Goal: Task Accomplishment & Management: Use online tool/utility

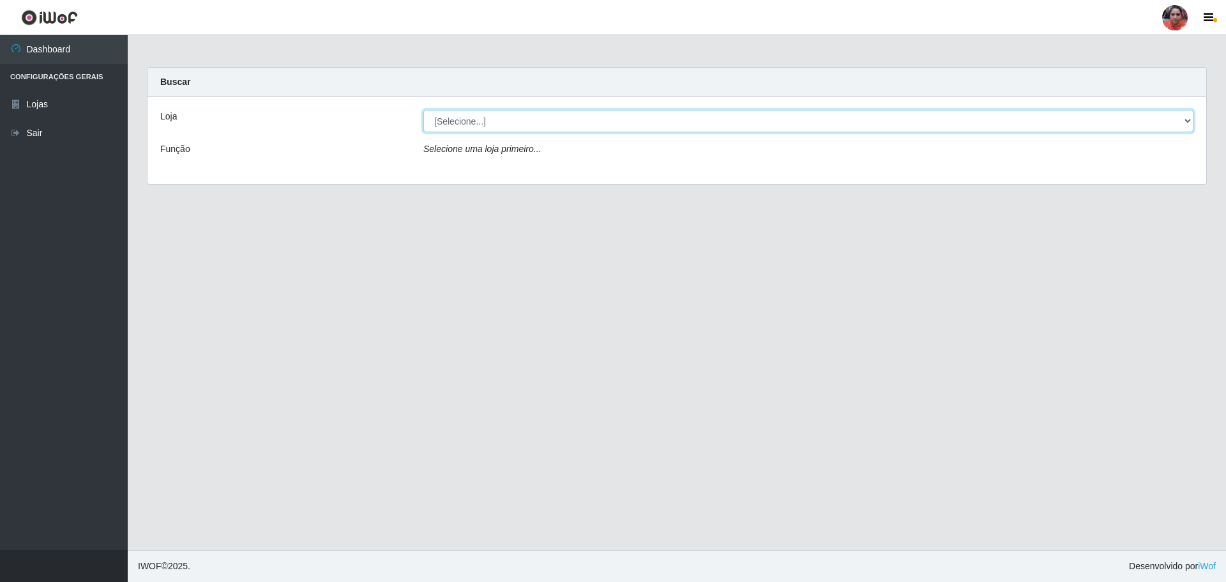
click at [553, 122] on select "[Selecione...] Mar Vermelho - Loja 05" at bounding box center [809, 121] width 770 height 22
select select "252"
click at [424, 110] on select "[Selecione...] Mar Vermelho - Loja 05" at bounding box center [809, 121] width 770 height 22
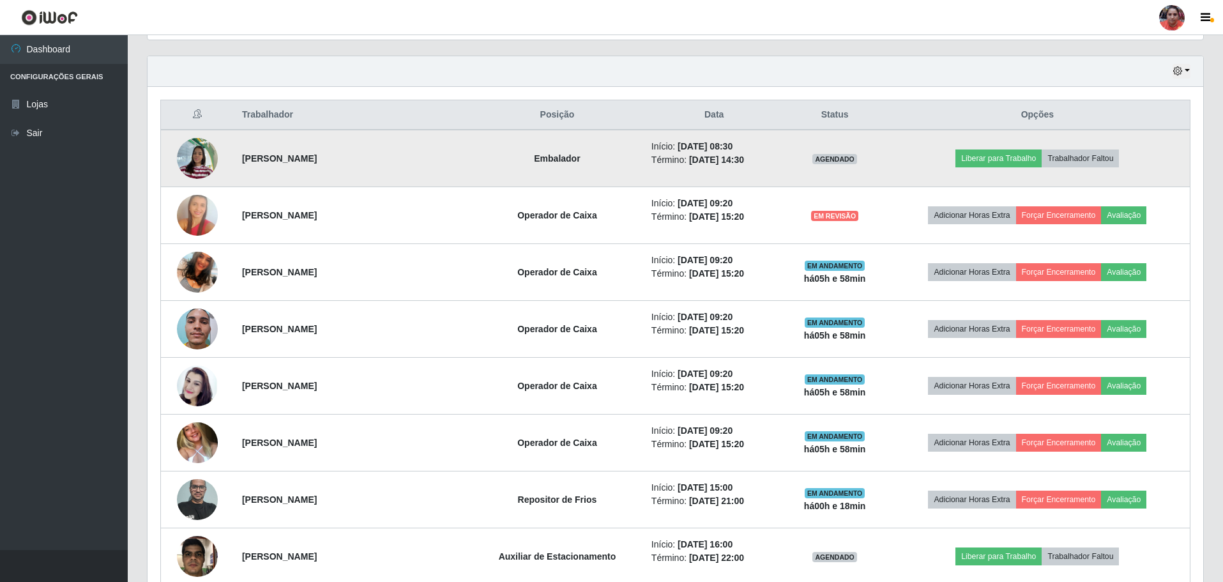
scroll to position [447, 0]
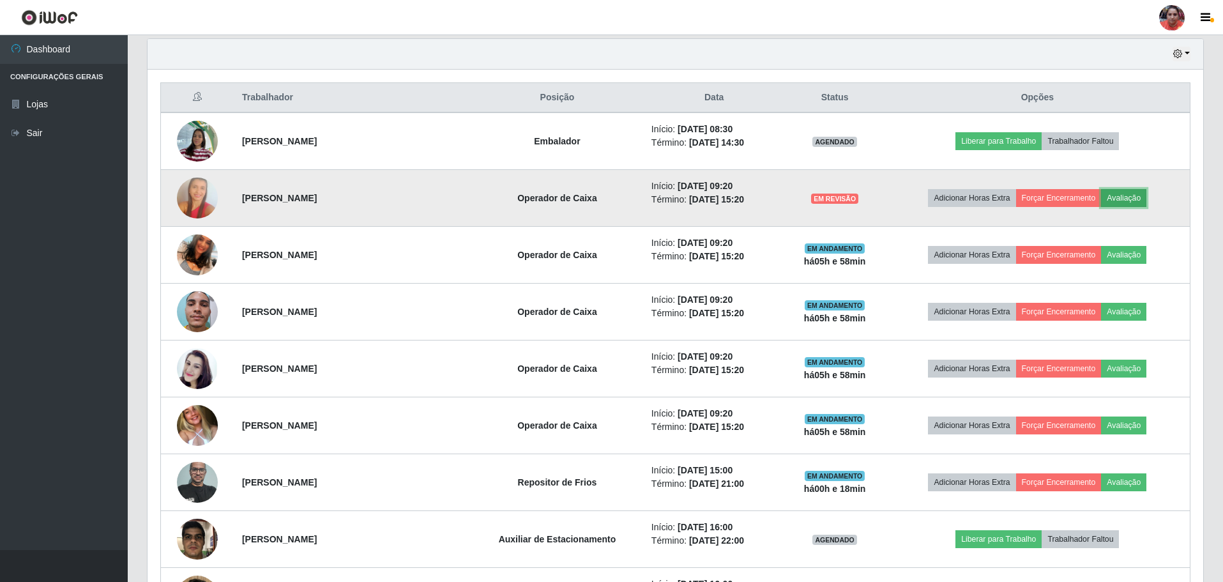
click at [1126, 194] on button "Avaliação" at bounding box center [1123, 198] width 45 height 18
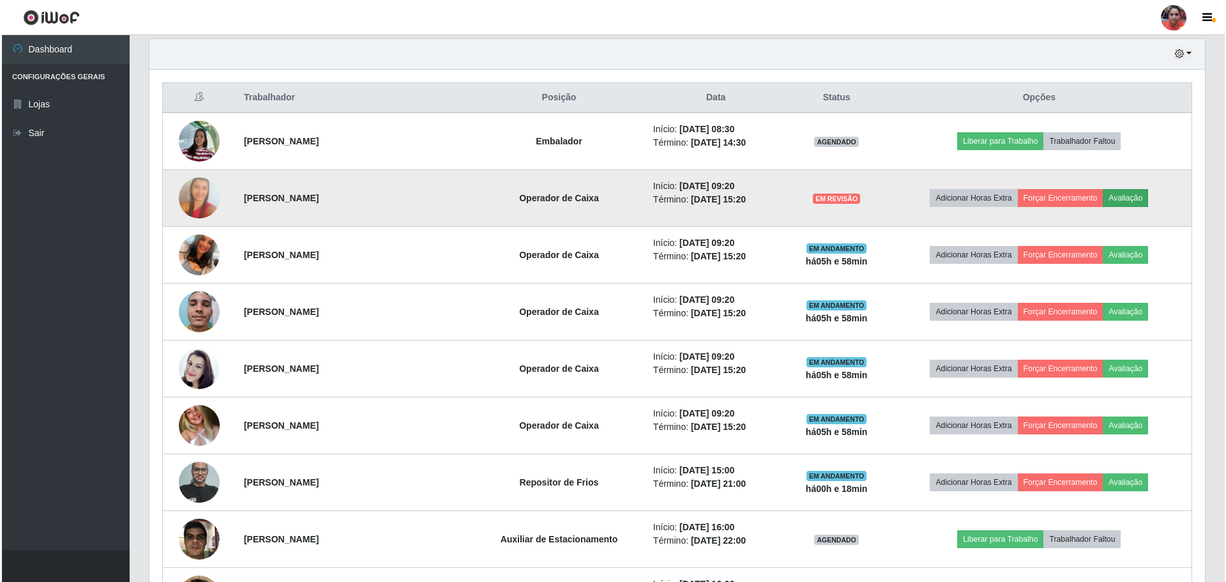
scroll to position [265, 1050]
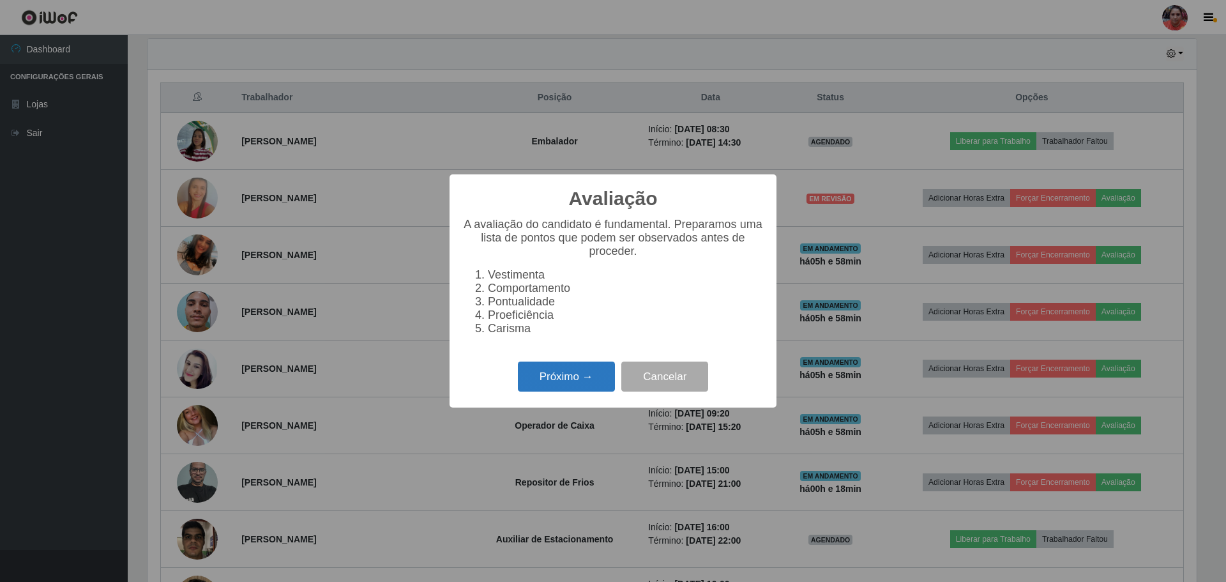
click at [570, 384] on button "Próximo →" at bounding box center [566, 377] width 97 height 30
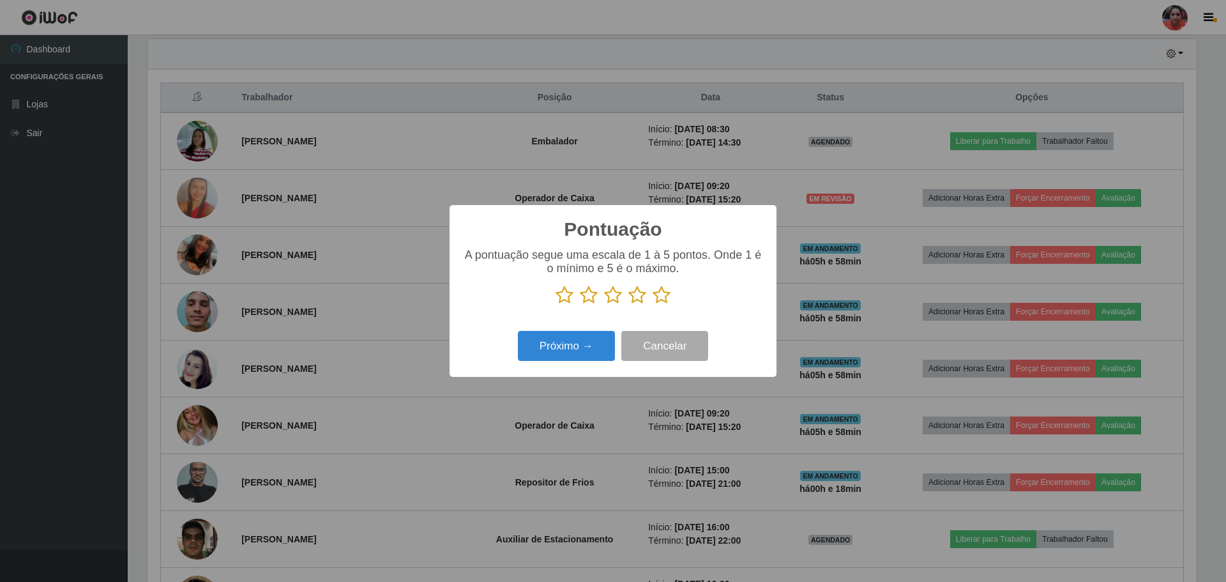
click at [662, 298] on icon at bounding box center [662, 295] width 18 height 19
click at [653, 305] on input "radio" at bounding box center [653, 305] width 0 height 0
click at [554, 355] on button "Próximo →" at bounding box center [566, 346] width 97 height 30
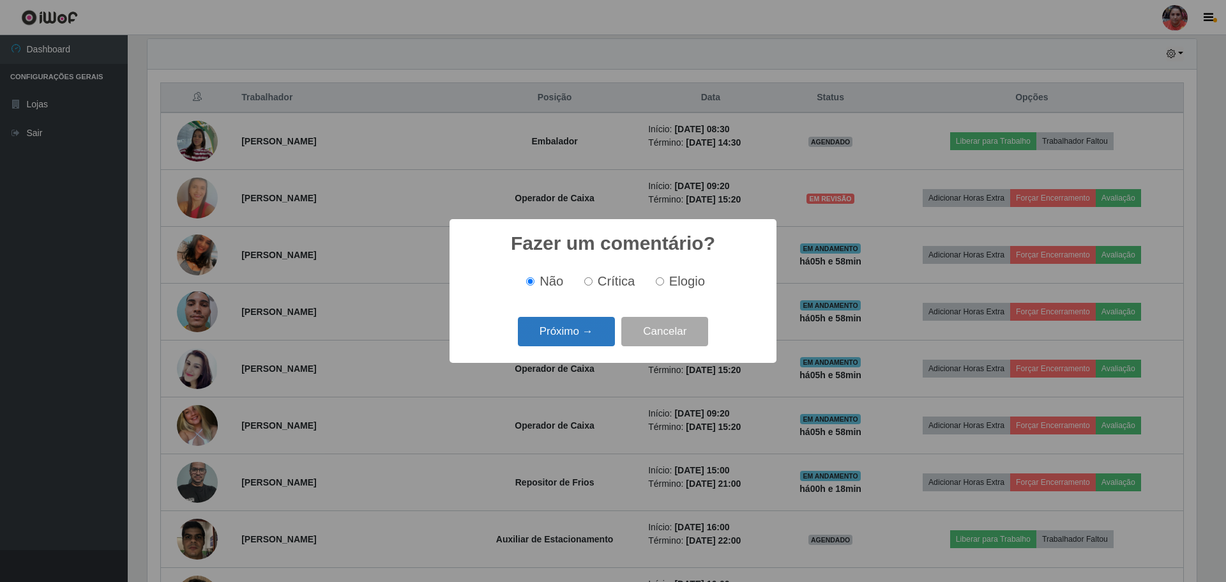
click at [576, 317] on div "Próximo → Cancelar" at bounding box center [613, 331] width 302 height 36
click at [577, 324] on button "Próximo →" at bounding box center [566, 332] width 97 height 30
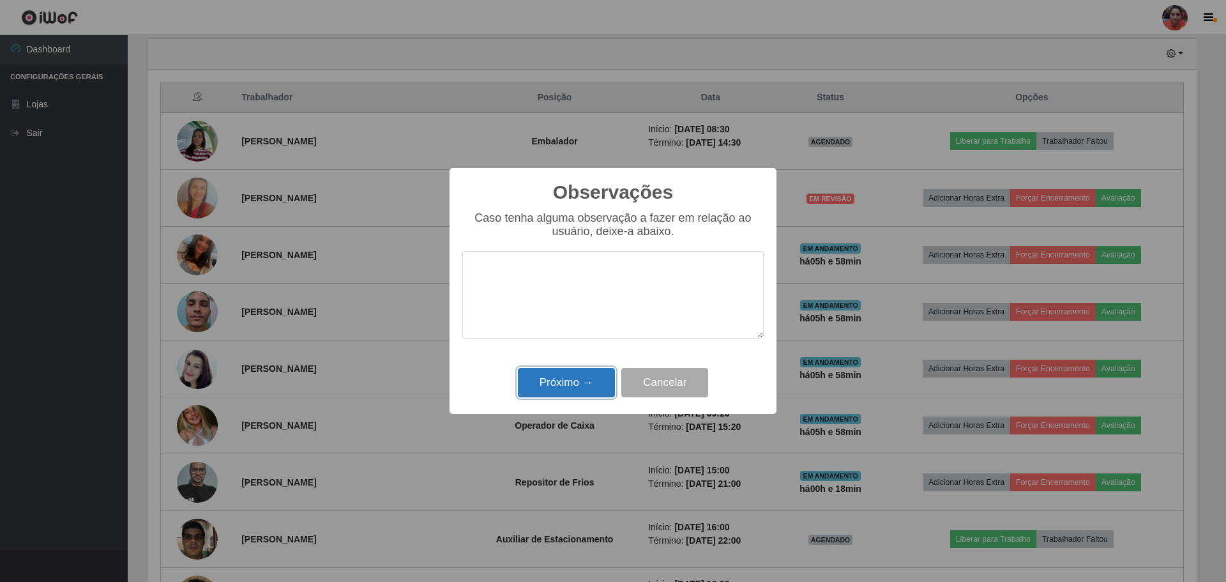
click at [586, 391] on button "Próximo →" at bounding box center [566, 383] width 97 height 30
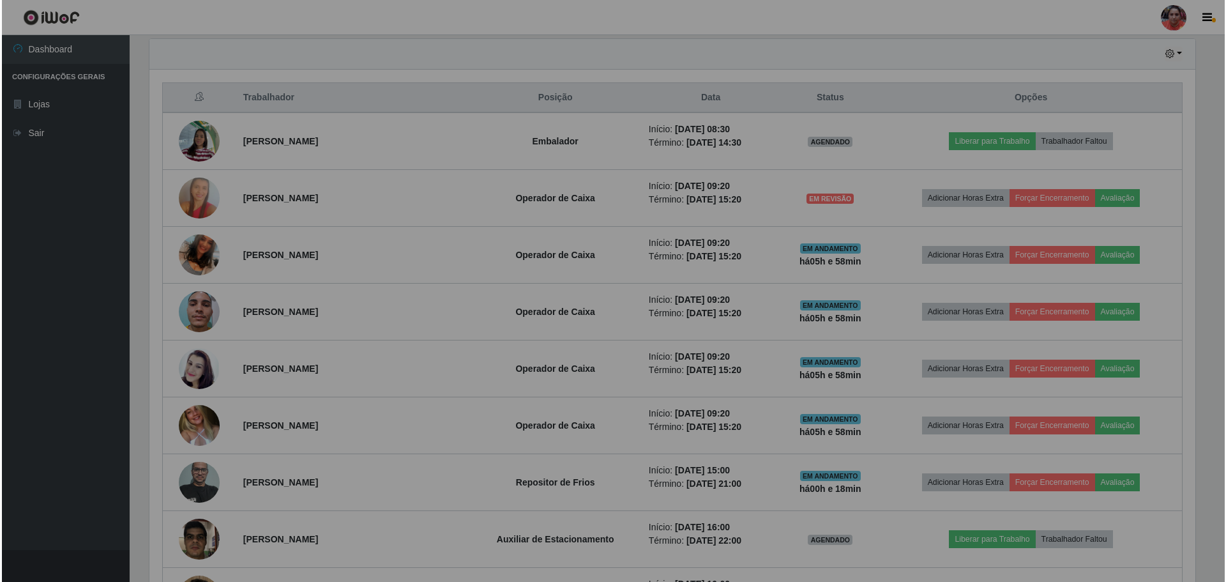
scroll to position [265, 1056]
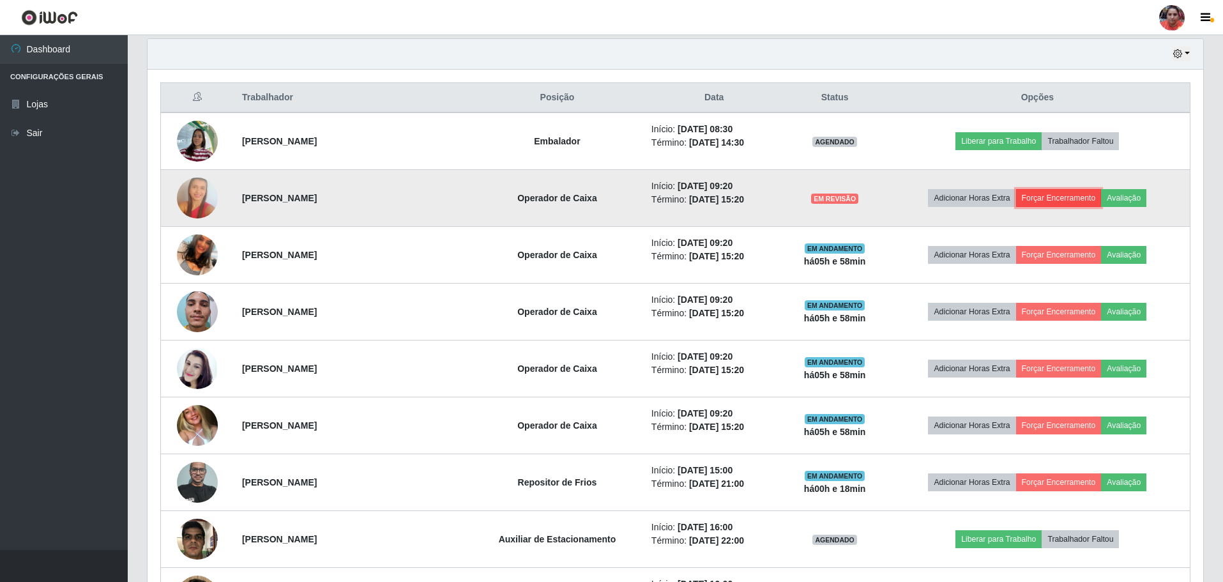
click at [1053, 199] on button "Forçar Encerramento" at bounding box center [1059, 198] width 86 height 18
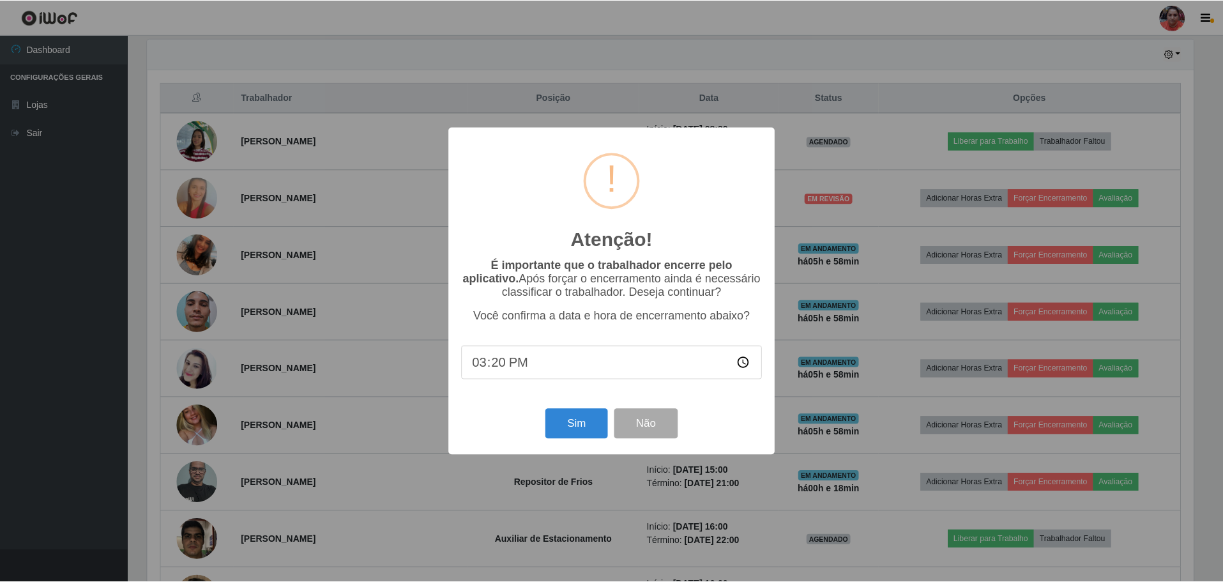
scroll to position [265, 1050]
click at [500, 367] on input "15:20" at bounding box center [613, 363] width 302 height 34
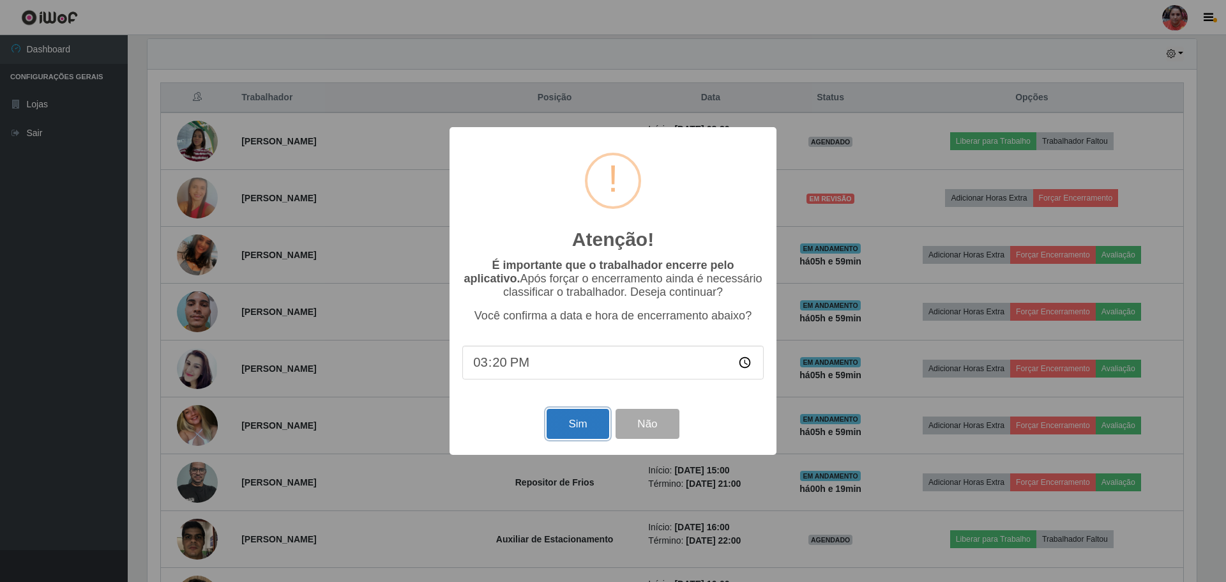
click at [587, 427] on button "Sim" at bounding box center [578, 424] width 62 height 30
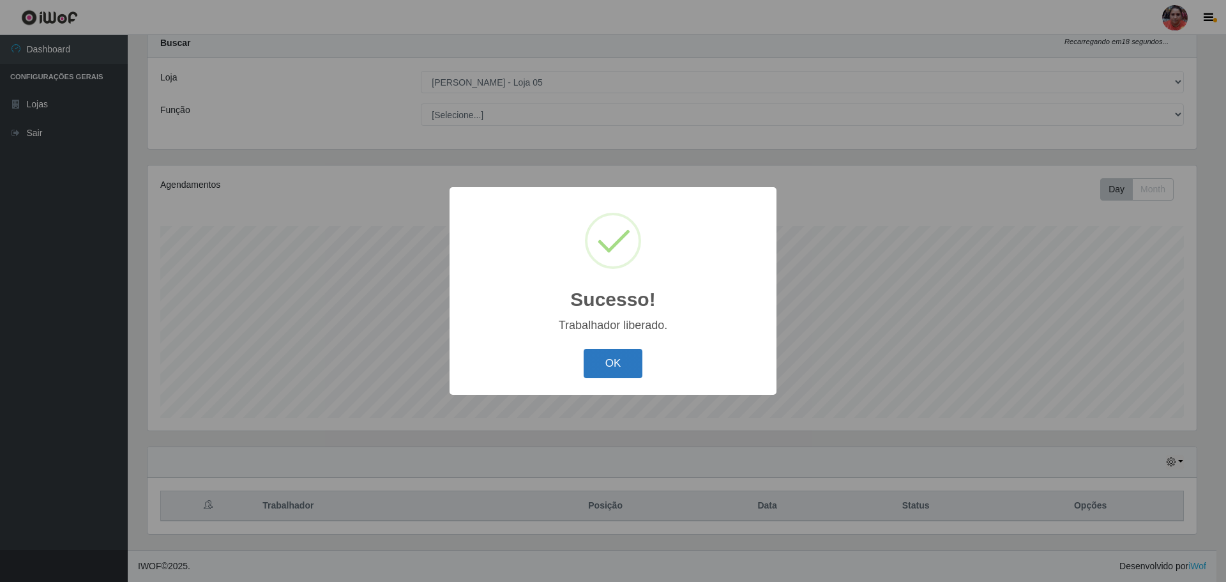
drag, startPoint x: 617, startPoint y: 370, endPoint x: 625, endPoint y: 370, distance: 7.7
click at [618, 369] on button "OK" at bounding box center [613, 364] width 59 height 30
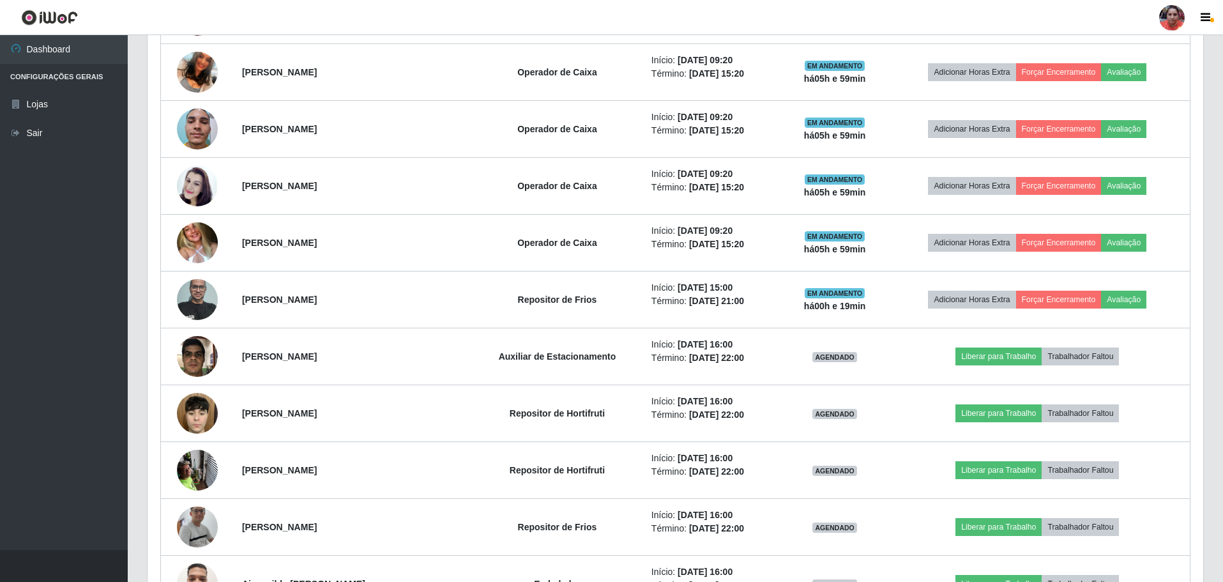
scroll to position [381, 0]
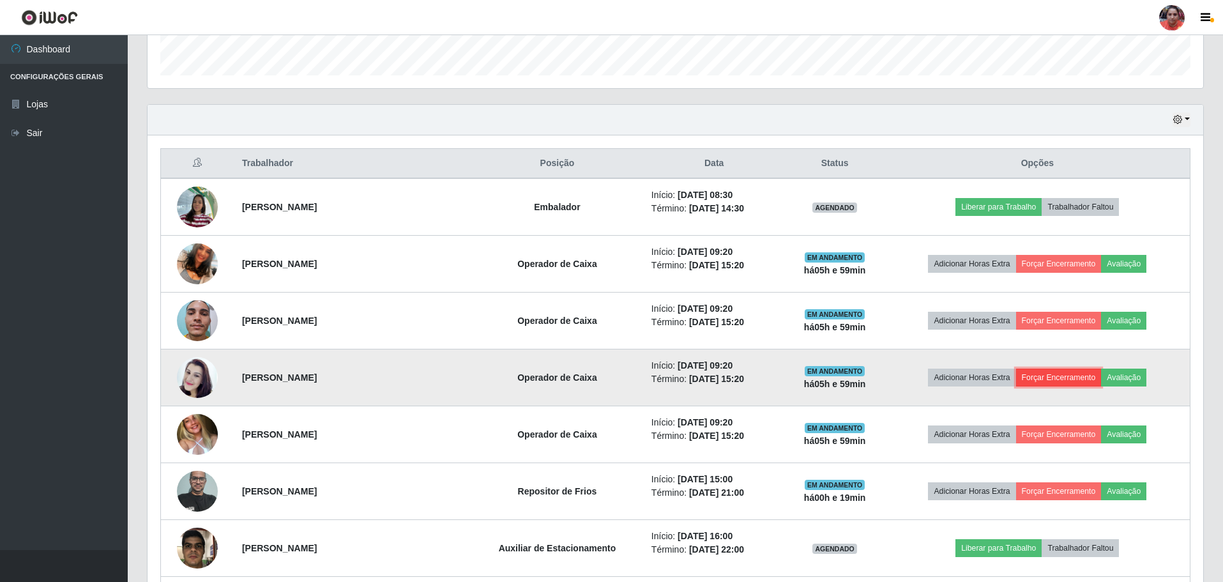
click at [1080, 372] on button "Forçar Encerramento" at bounding box center [1059, 378] width 86 height 18
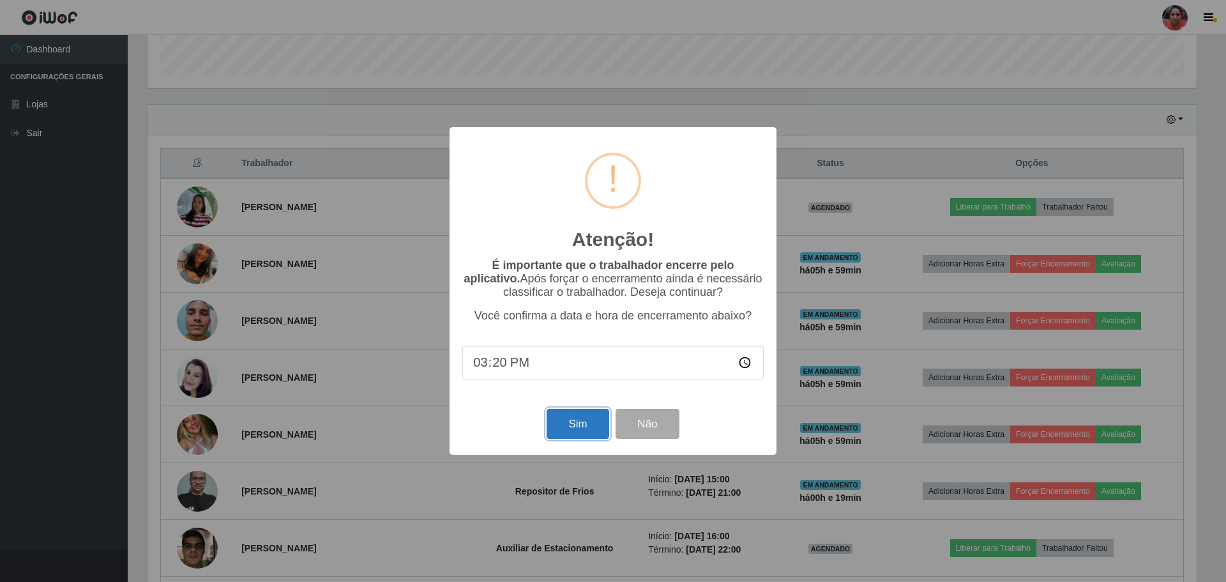
click at [549, 420] on button "Sim" at bounding box center [578, 424] width 62 height 30
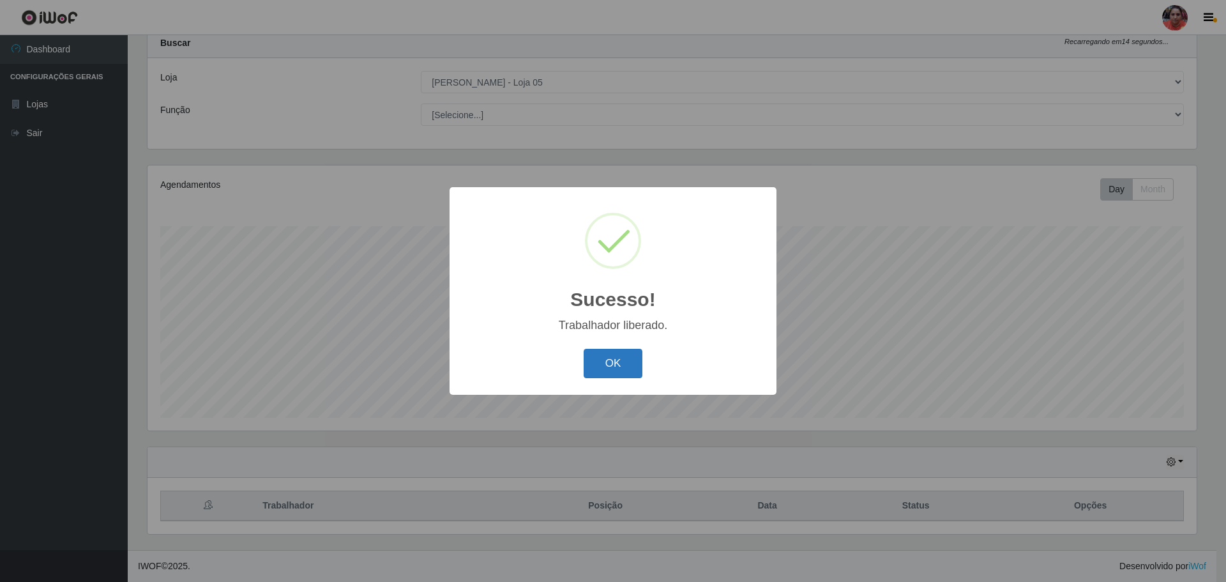
click at [616, 359] on button "OK" at bounding box center [613, 364] width 59 height 30
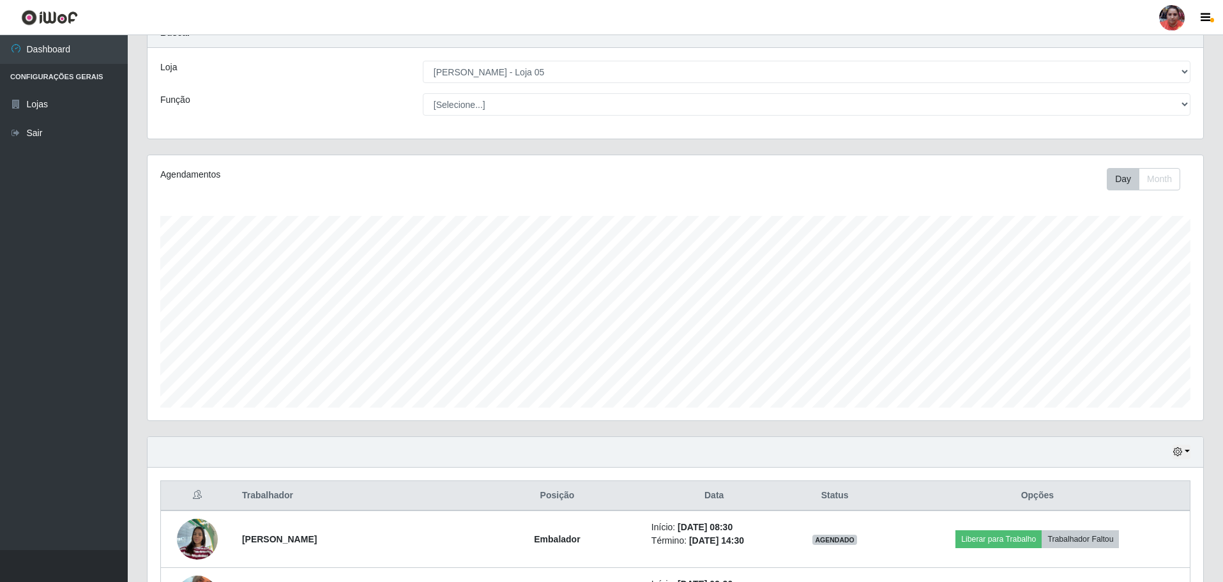
scroll to position [0, 0]
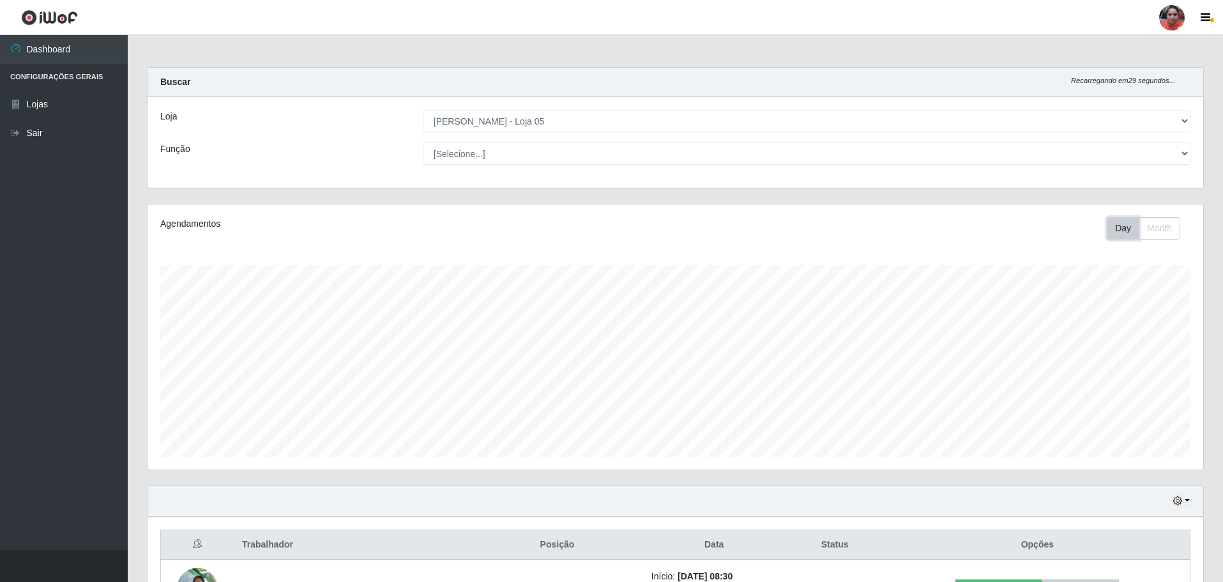
click at [1125, 220] on button "Day" at bounding box center [1123, 228] width 33 height 22
click at [1127, 233] on button "Day" at bounding box center [1123, 228] width 33 height 22
click at [1174, 227] on button "Month" at bounding box center [1160, 228] width 42 height 22
click at [1131, 231] on button "Day" at bounding box center [1123, 228] width 33 height 22
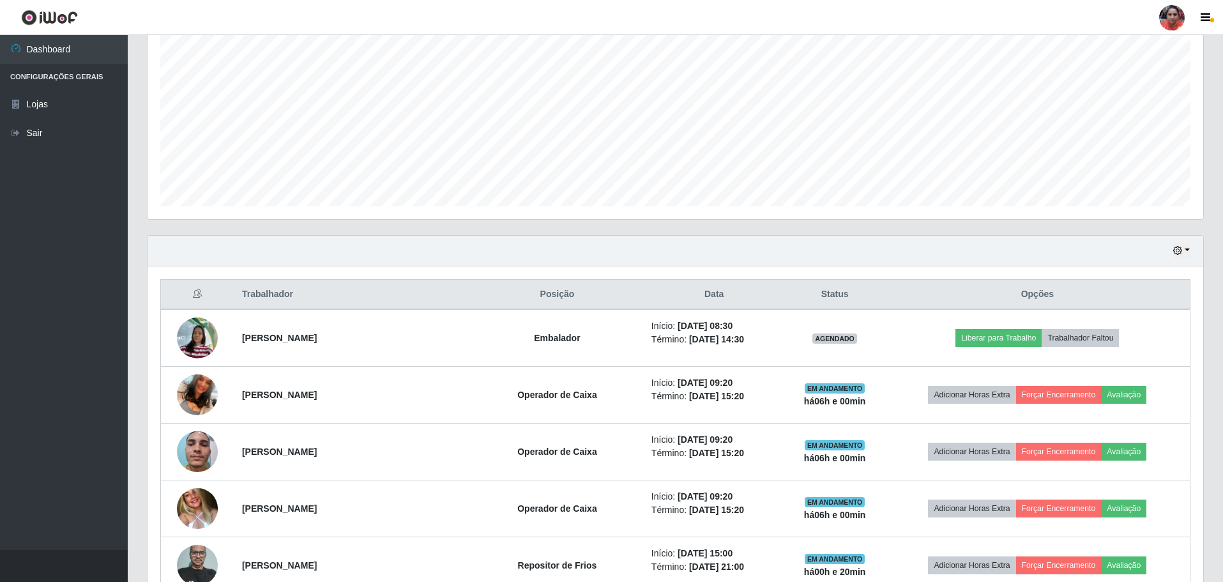
scroll to position [256, 0]
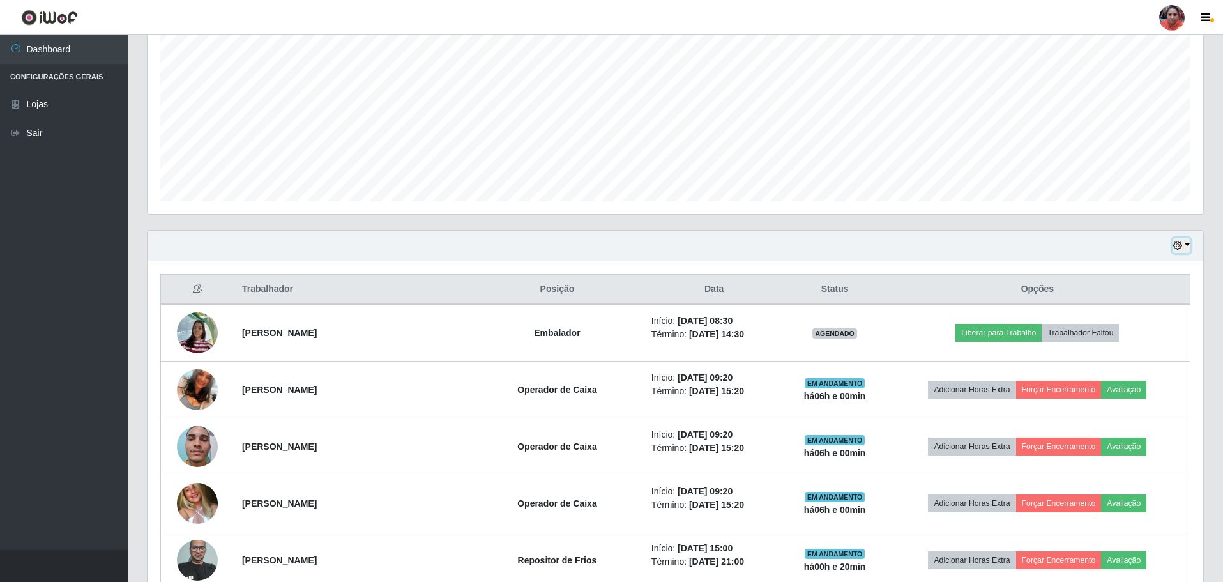
click at [1188, 247] on button "button" at bounding box center [1182, 245] width 18 height 15
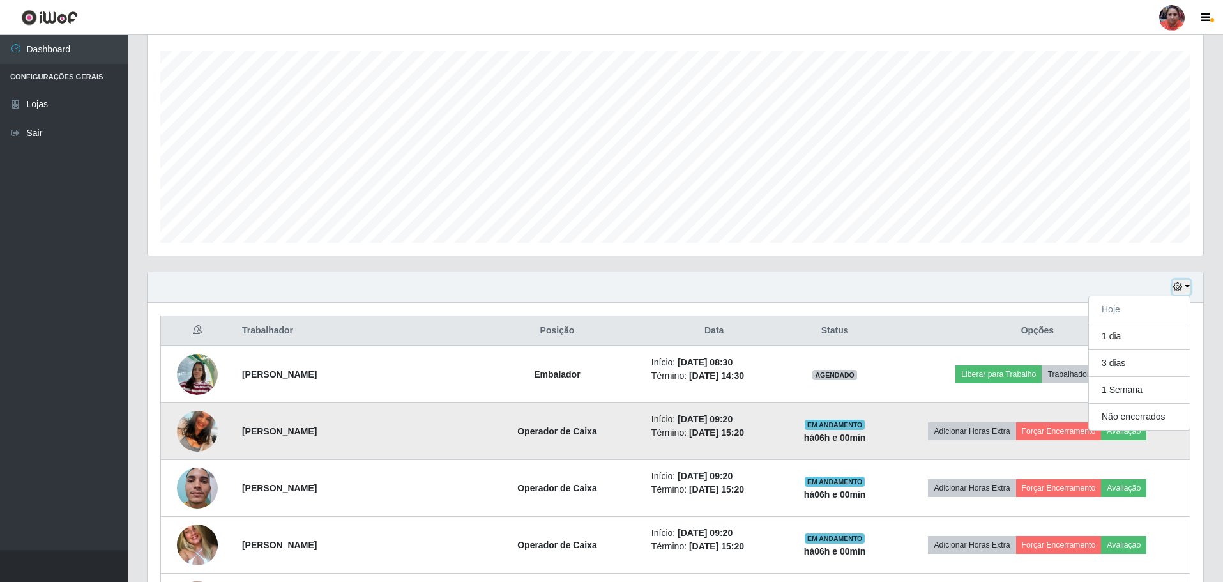
scroll to position [192, 0]
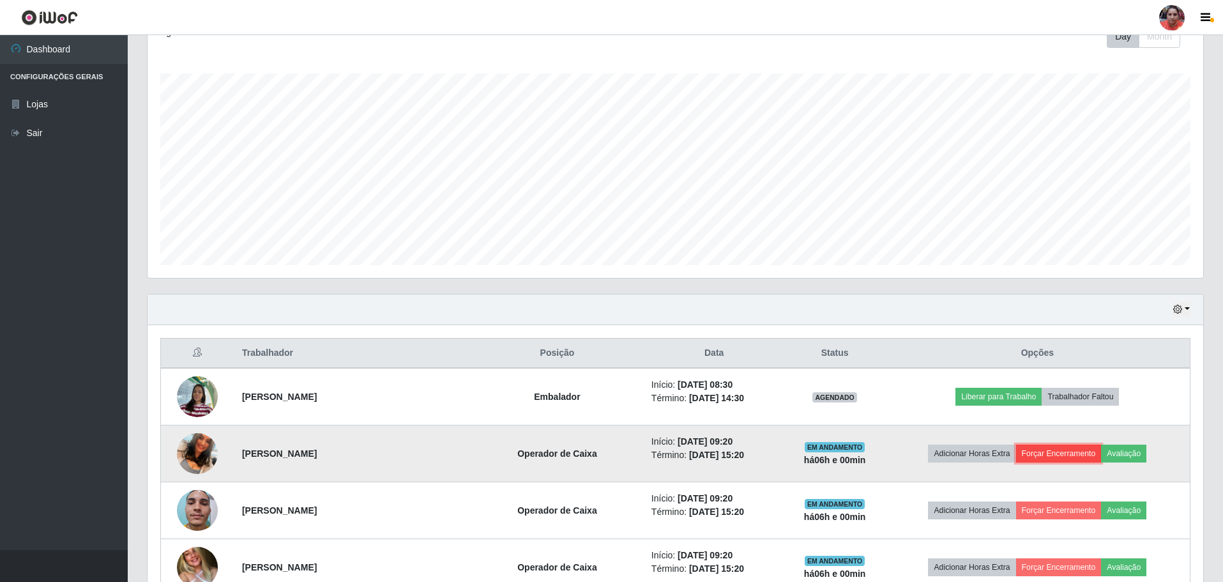
click at [1071, 455] on button "Forçar Encerramento" at bounding box center [1059, 454] width 86 height 18
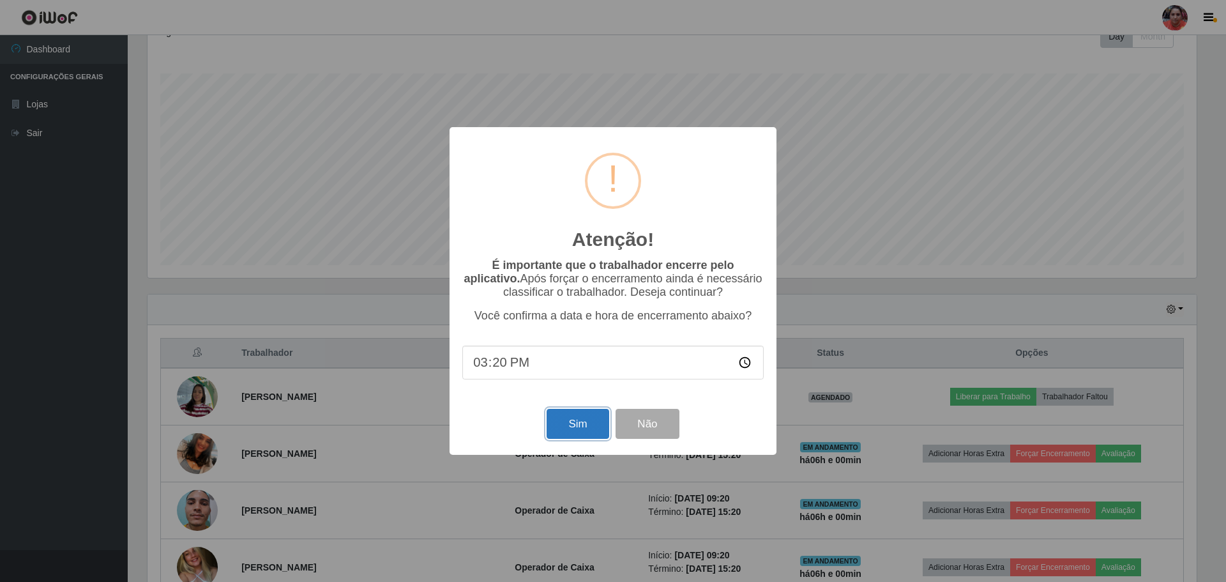
click at [572, 418] on button "Sim" at bounding box center [578, 424] width 62 height 30
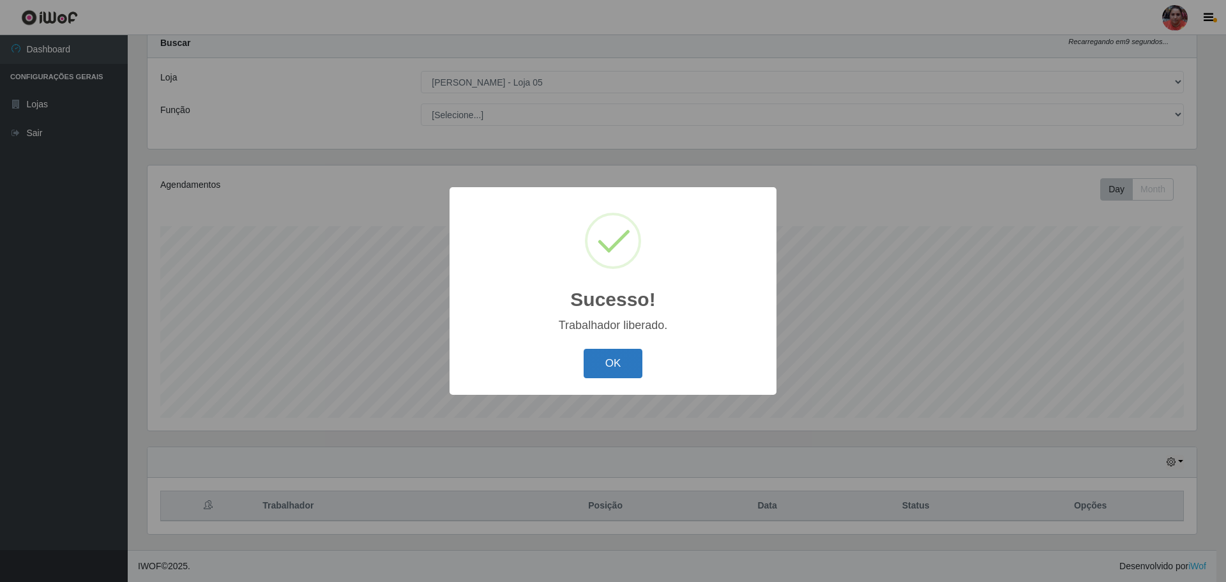
click at [612, 355] on button "OK" at bounding box center [613, 364] width 59 height 30
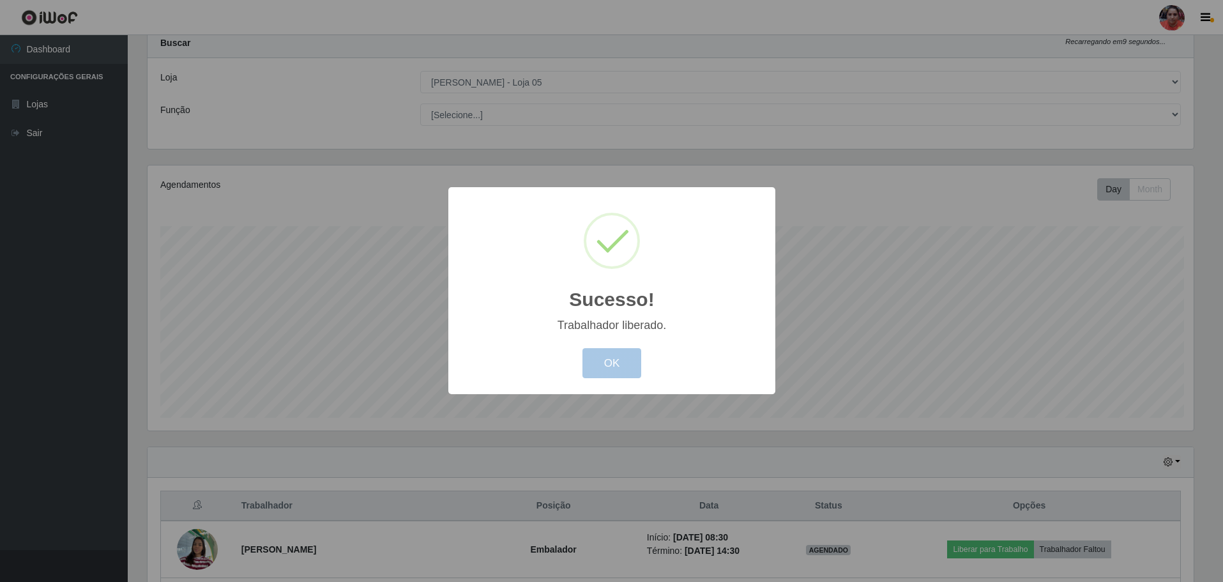
scroll to position [265, 1056]
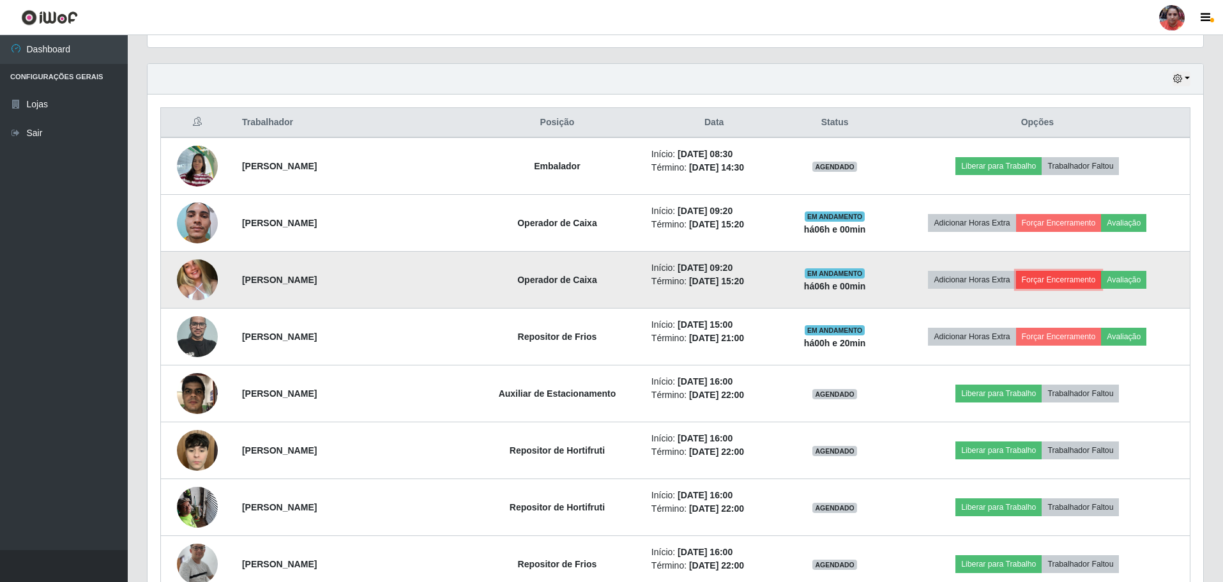
click at [1062, 273] on button "Forçar Encerramento" at bounding box center [1059, 280] width 86 height 18
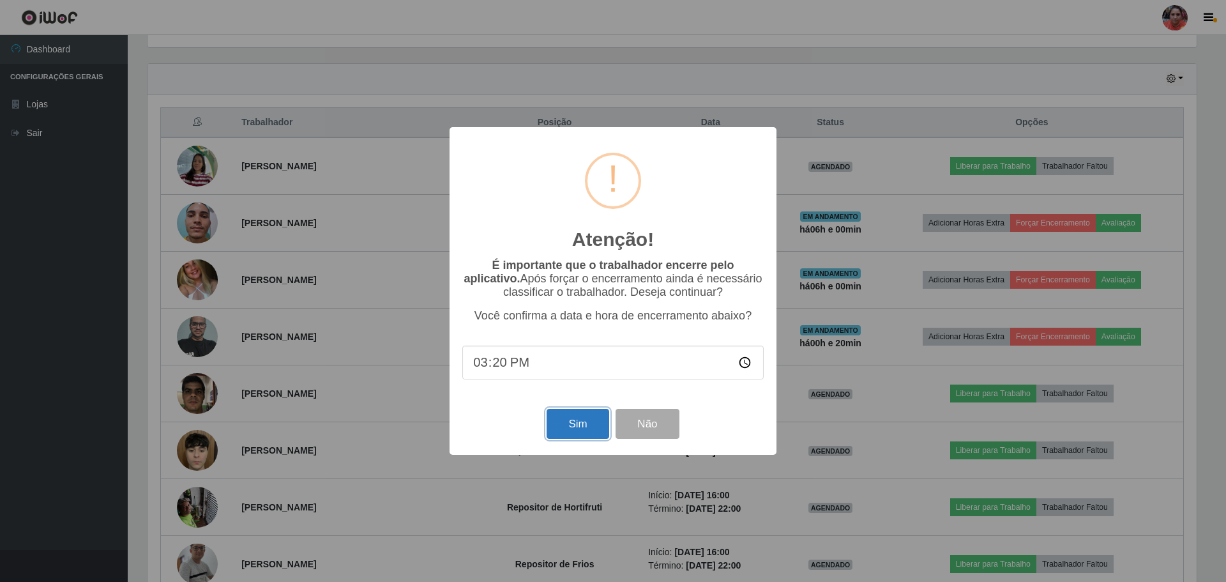
click at [597, 415] on button "Sim" at bounding box center [578, 424] width 62 height 30
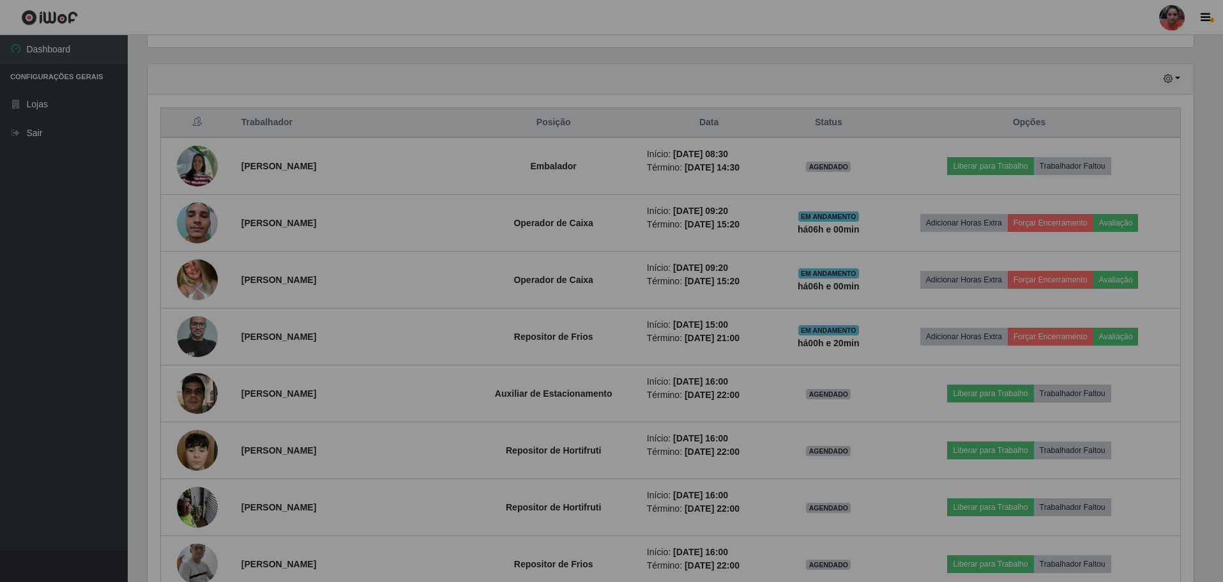
scroll to position [638519, 637728]
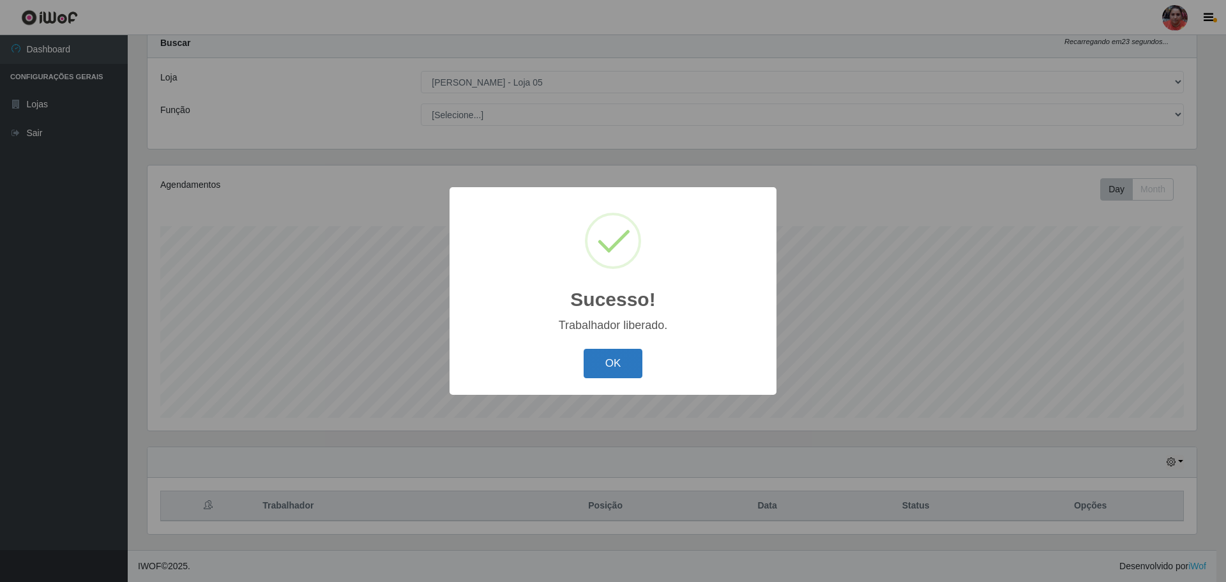
click at [631, 365] on button "OK" at bounding box center [613, 364] width 59 height 30
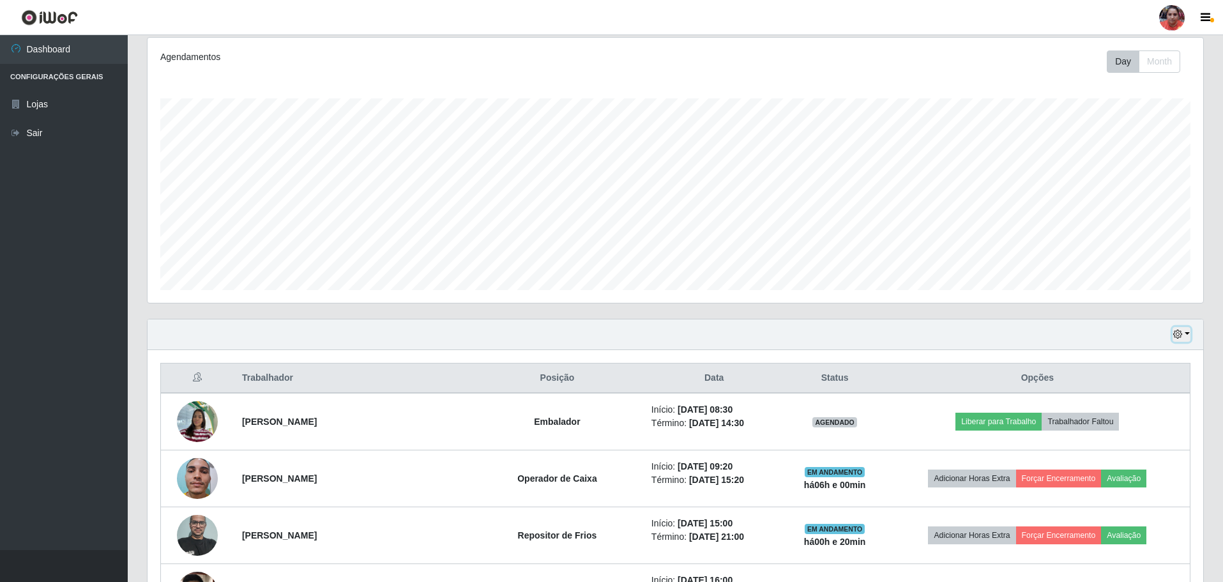
click at [1187, 334] on button "button" at bounding box center [1182, 334] width 18 height 15
click at [1140, 409] on button "3 dias" at bounding box center [1139, 410] width 101 height 27
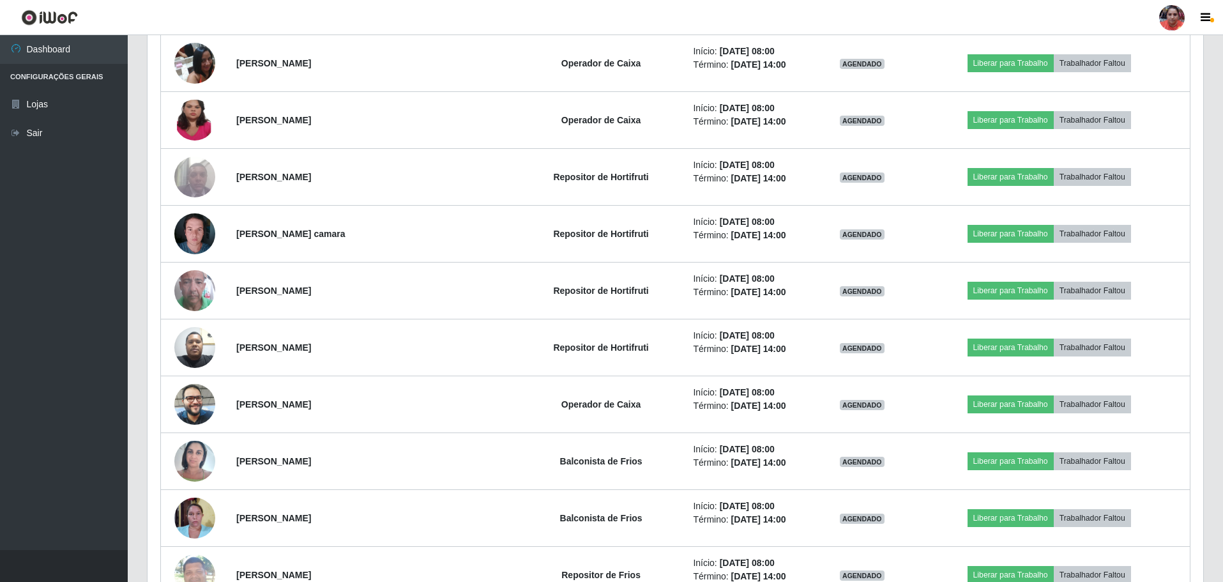
scroll to position [2913, 0]
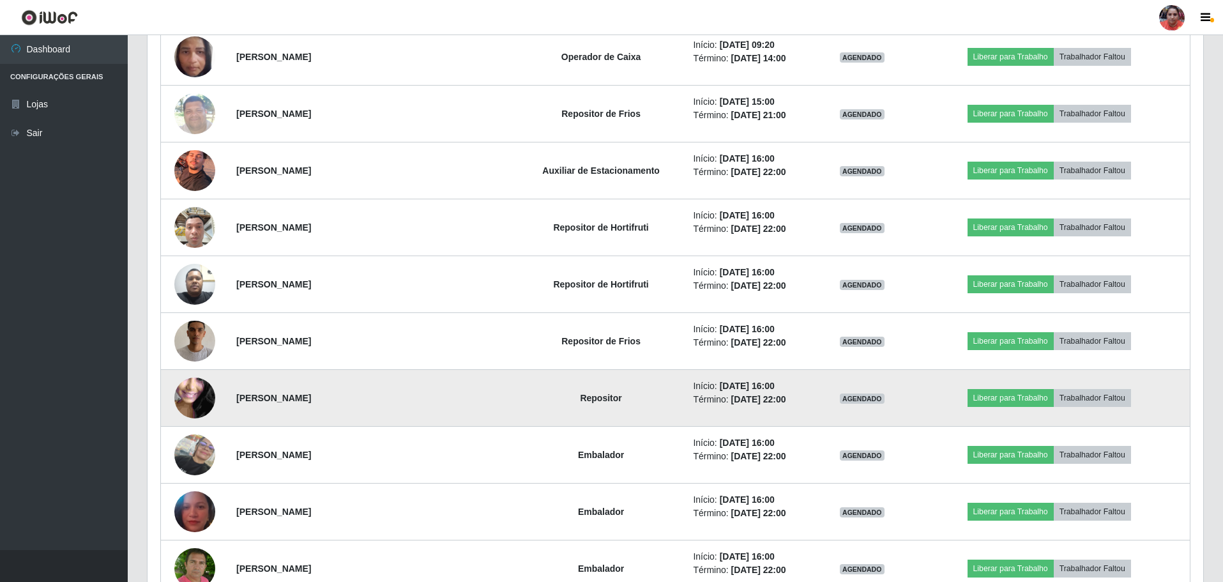
click at [207, 397] on img at bounding box center [194, 398] width 41 height 91
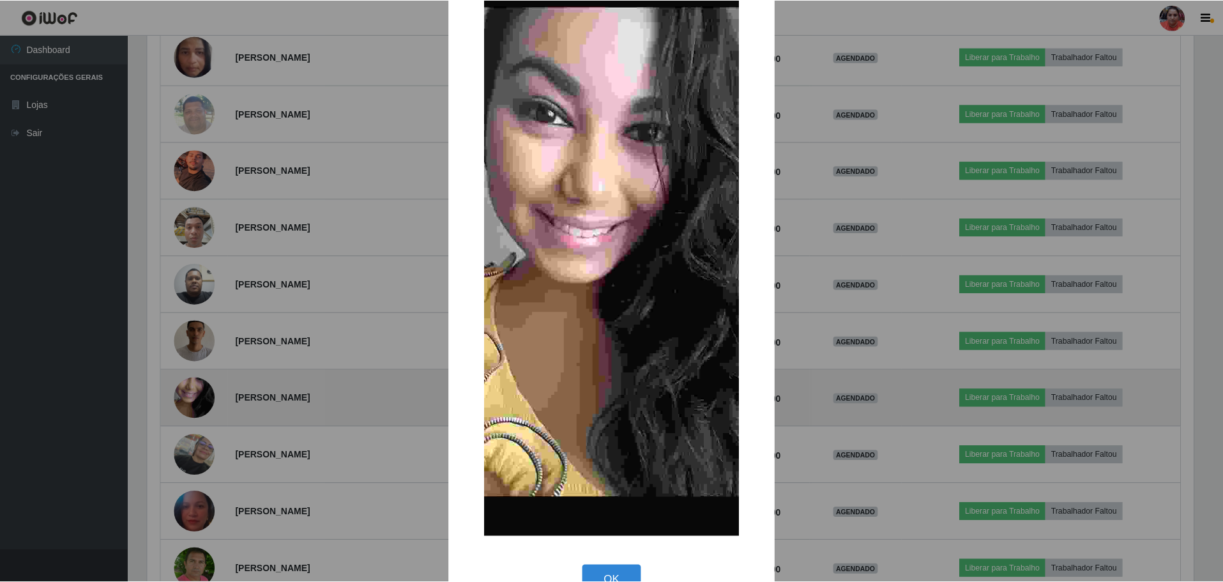
scroll to position [99, 0]
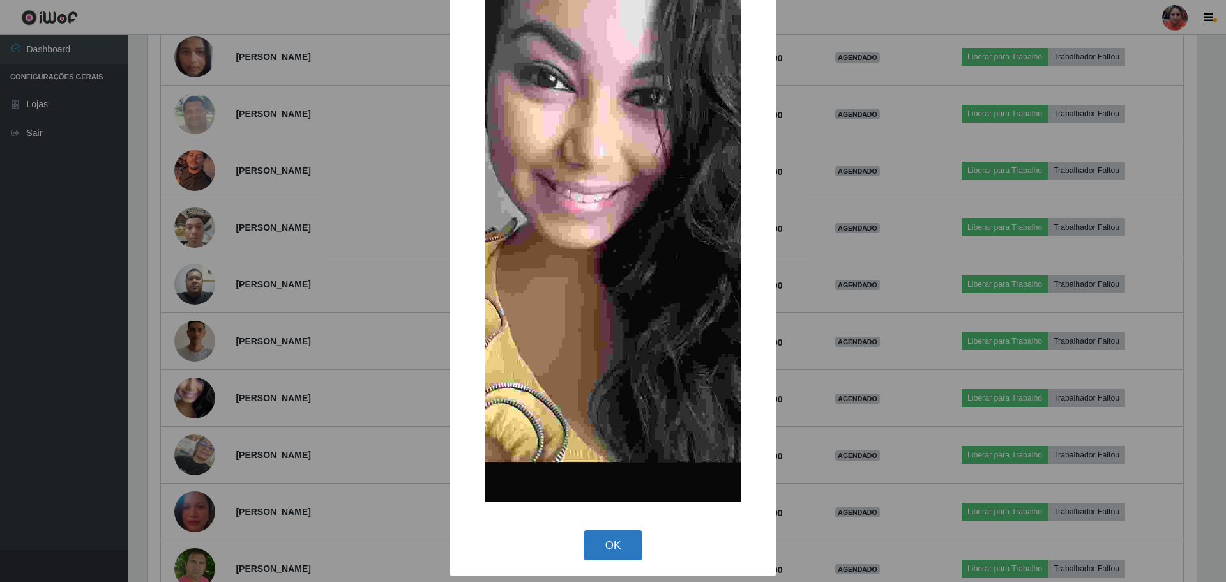
click at [625, 539] on button "OK" at bounding box center [613, 545] width 59 height 30
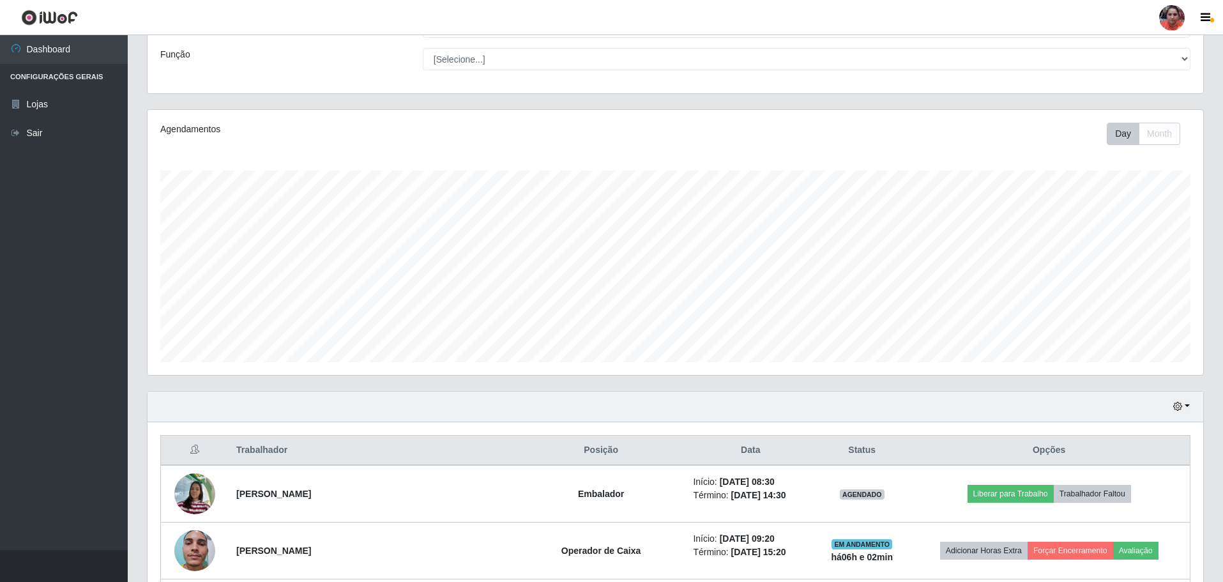
scroll to position [192, 0]
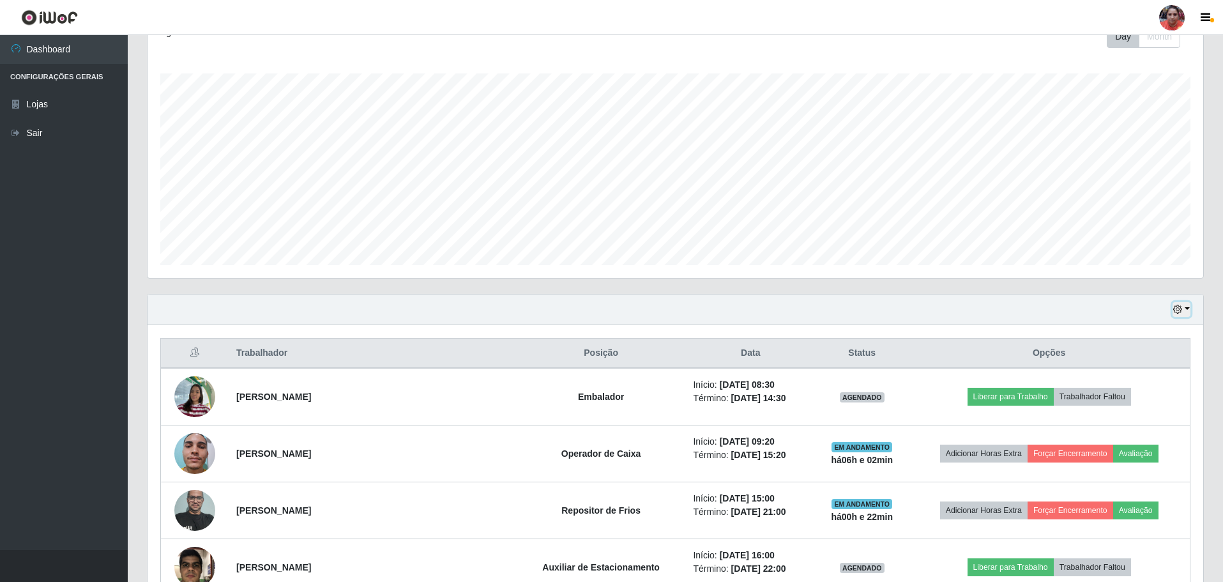
click at [1188, 307] on button "button" at bounding box center [1182, 309] width 18 height 15
click at [1134, 324] on button "Hoje" at bounding box center [1139, 332] width 101 height 27
